Goal: Find contact information

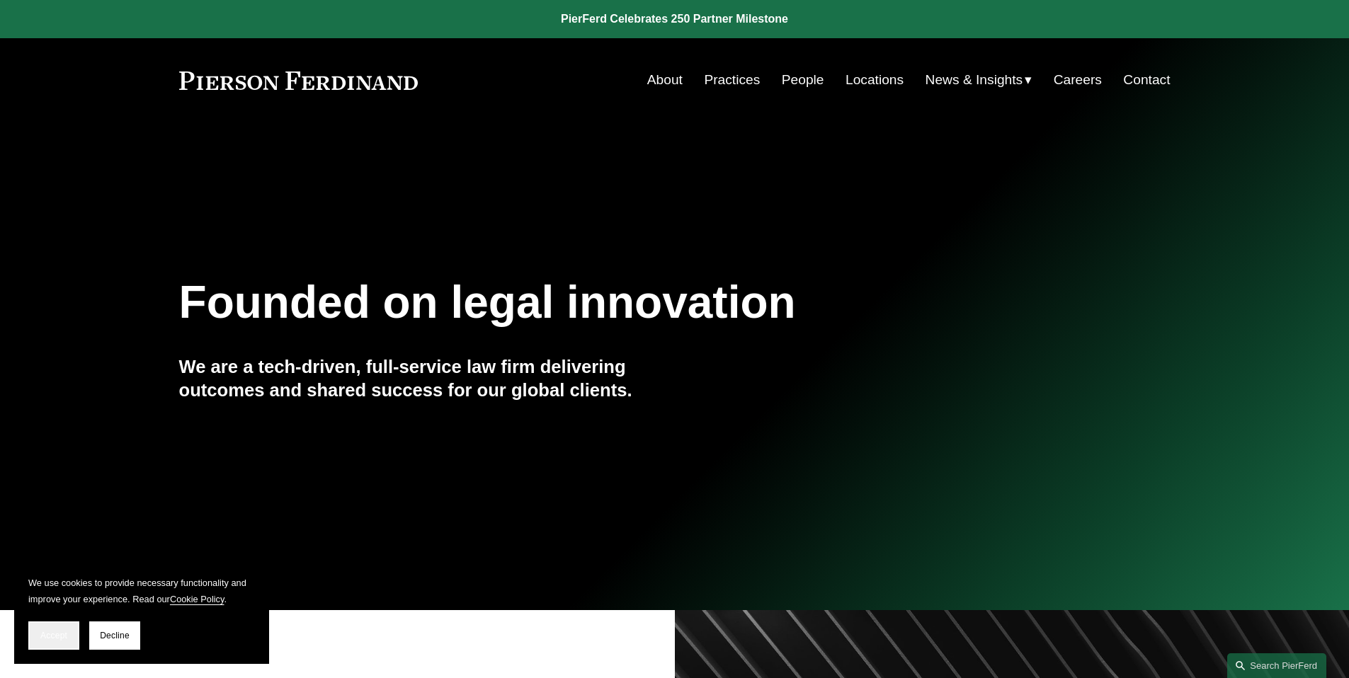
click at [66, 640] on span "Accept" at bounding box center [53, 636] width 27 height 10
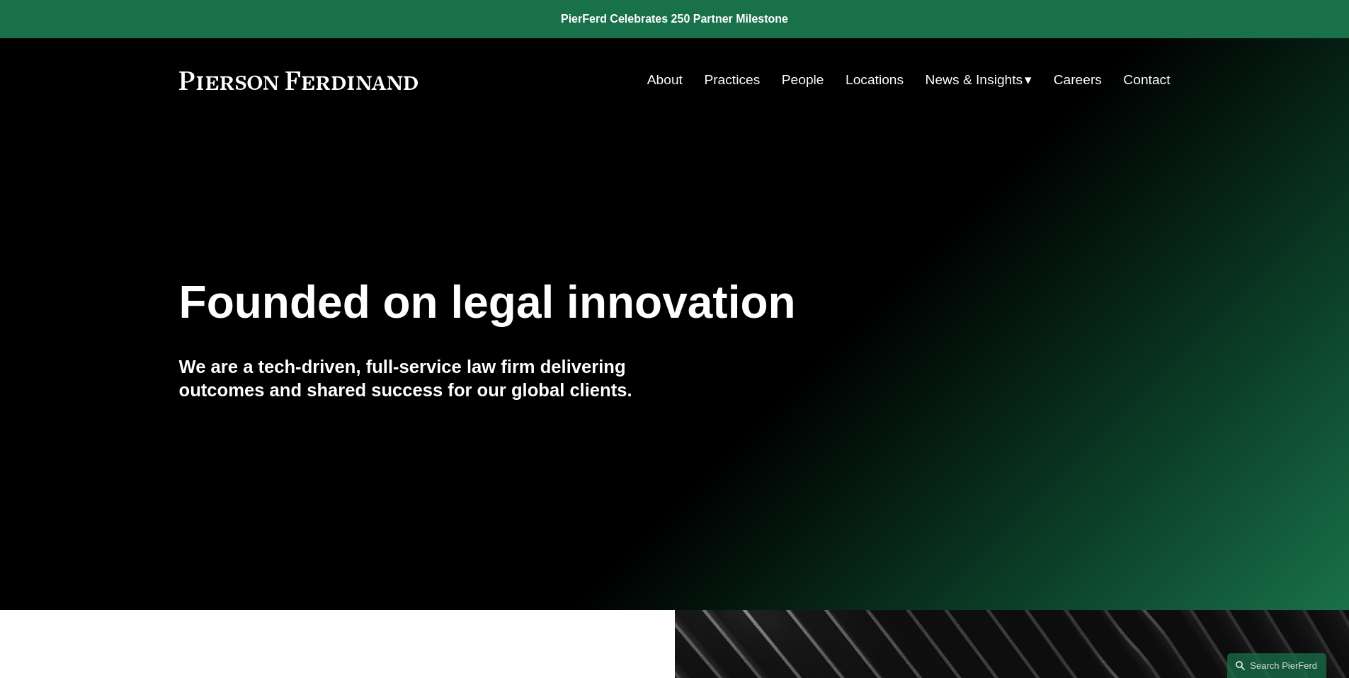
click at [865, 84] on link "Locations" at bounding box center [874, 80] width 58 height 27
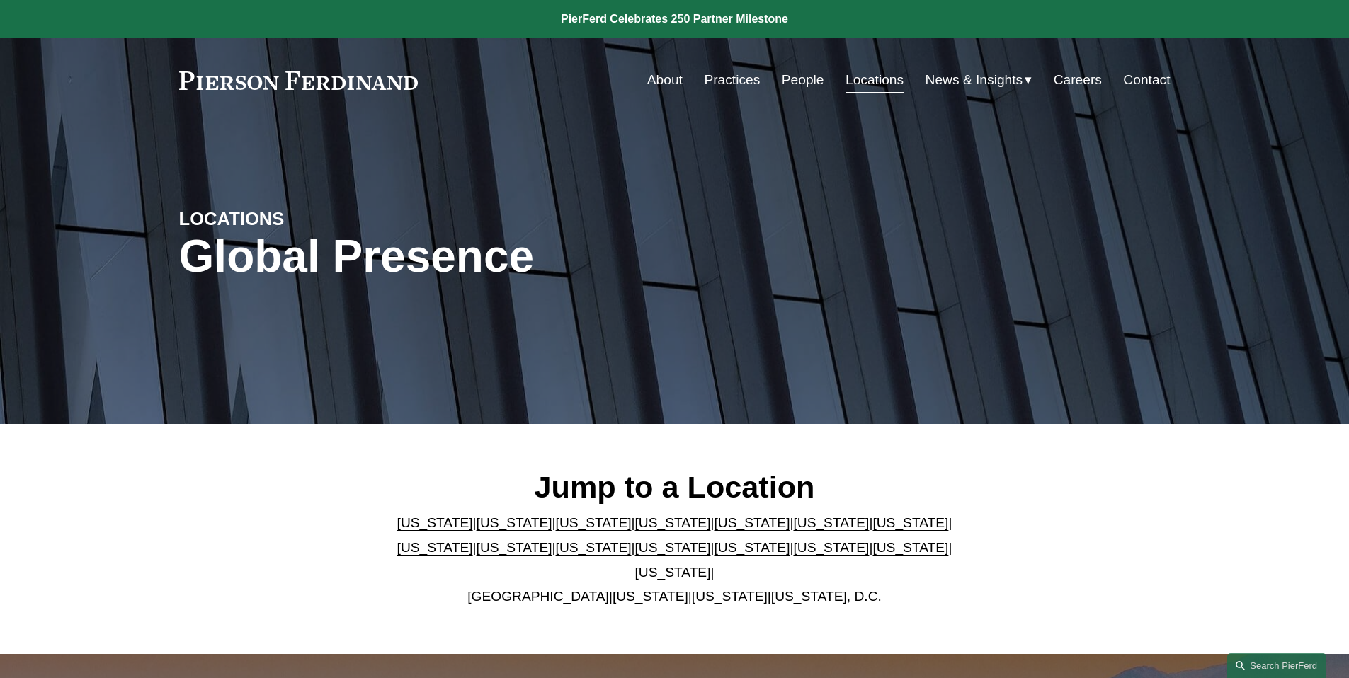
click at [635, 555] on link "[US_STATE]" at bounding box center [673, 547] width 76 height 15
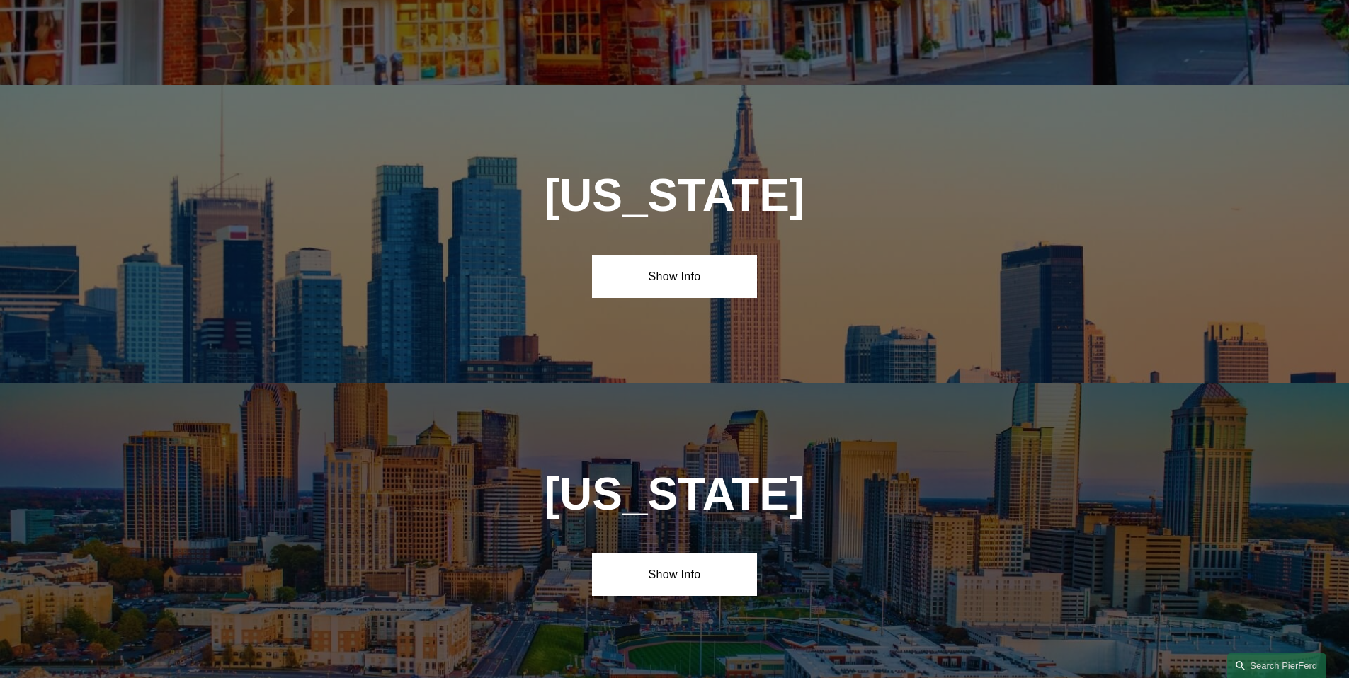
scroll to position [3632, 0]
click at [688, 255] on link "Show Info" at bounding box center [674, 276] width 165 height 42
